Goal: Navigation & Orientation: Find specific page/section

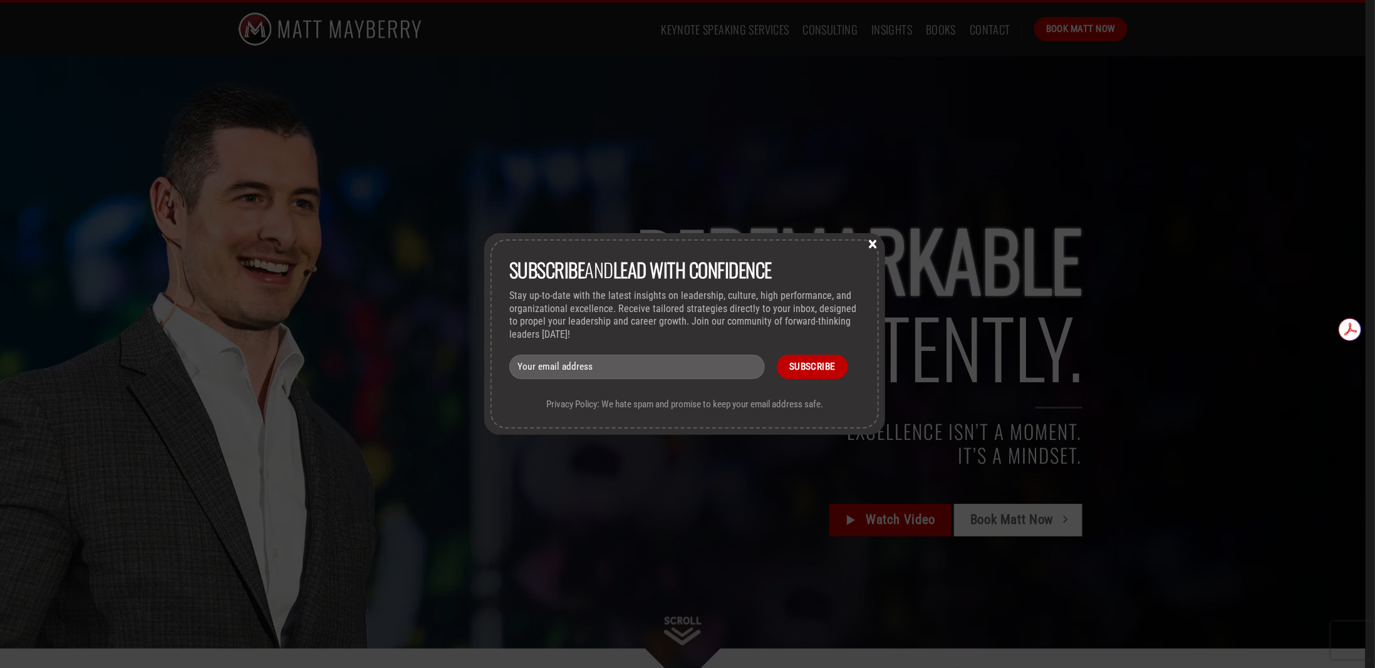
click at [873, 245] on button "×" at bounding box center [872, 242] width 19 height 11
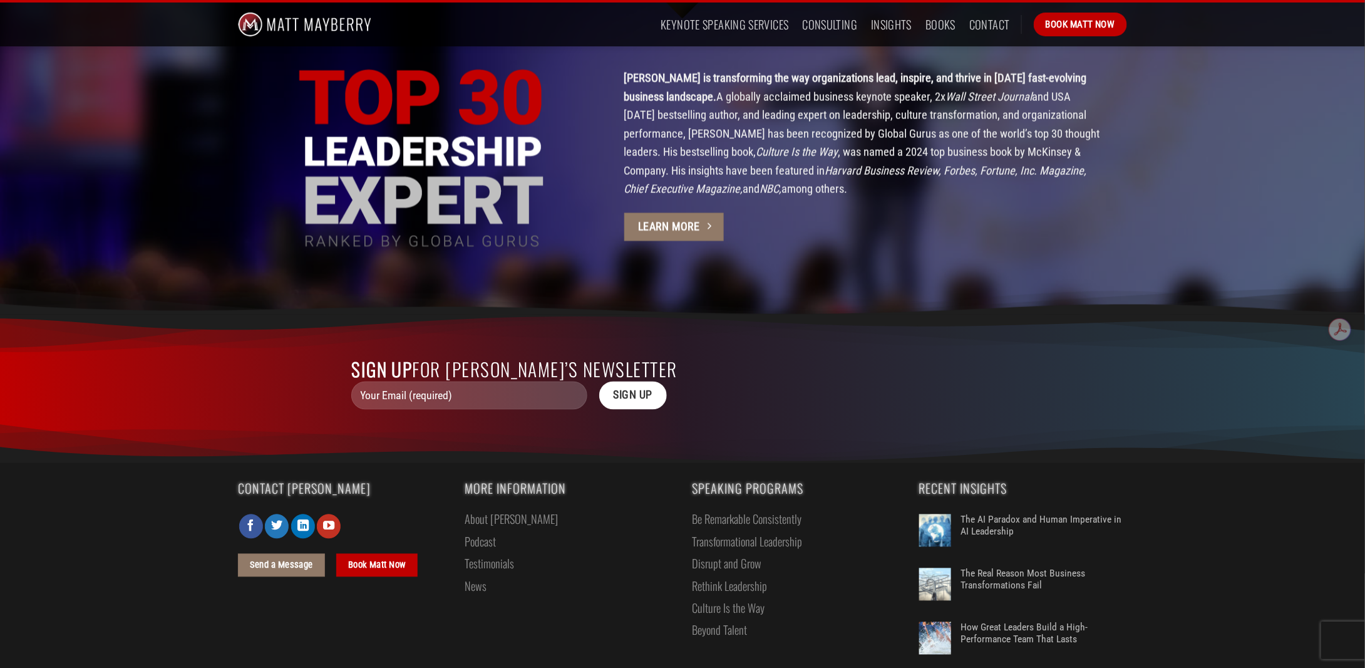
scroll to position [3417, 0]
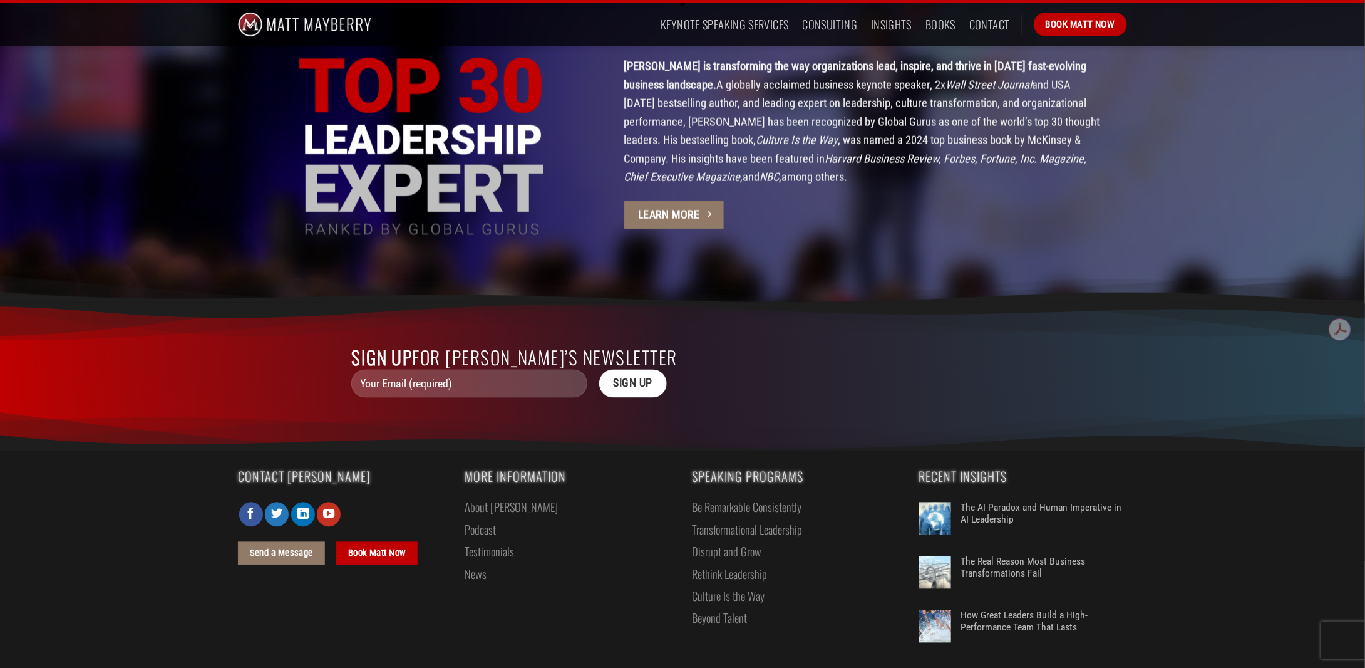
click at [492, 496] on link "About [PERSON_NAME]" at bounding box center [511, 507] width 93 height 22
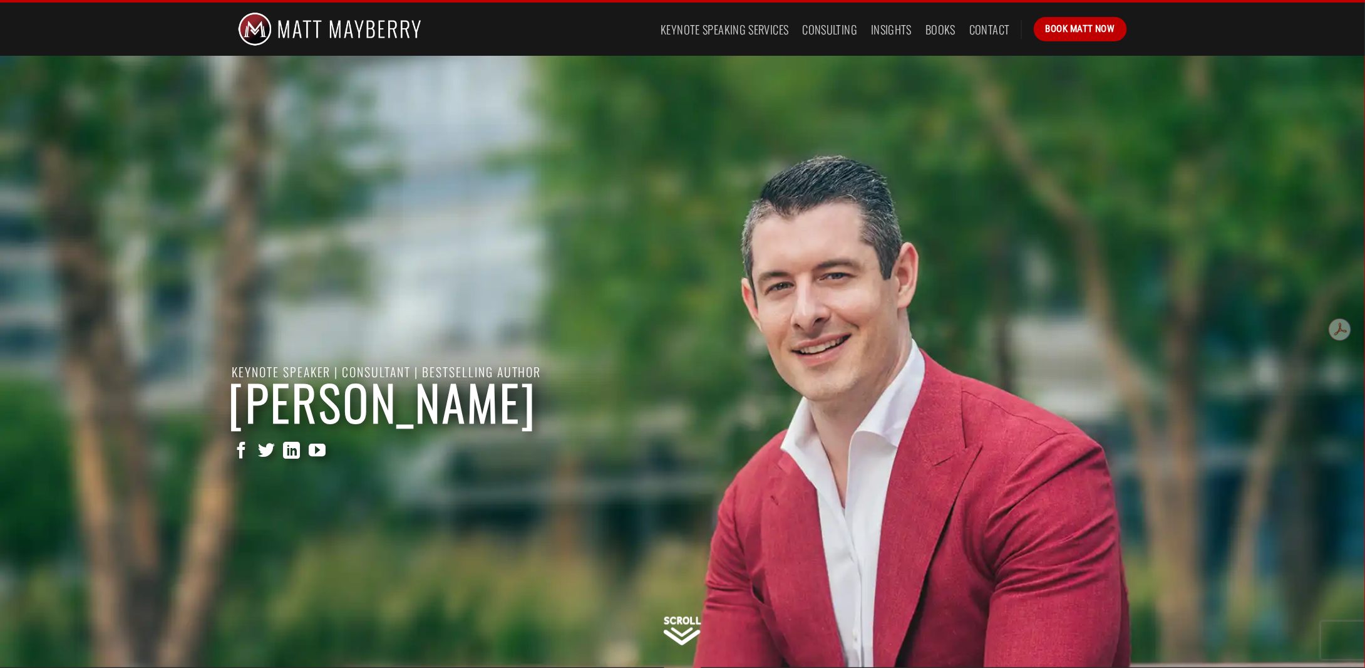
click at [398, 32] on img at bounding box center [329, 29] width 183 height 53
